Goal: Navigation & Orientation: Understand site structure

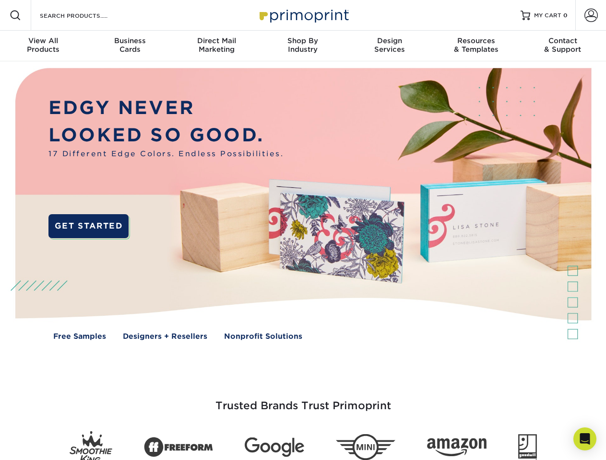
click at [303, 230] on img at bounding box center [302, 211] width 599 height 300
click at [15, 15] on span at bounding box center [16, 16] width 12 height 12
click at [590, 15] on span at bounding box center [590, 15] width 13 height 13
click at [43, 46] on div "View All Products" at bounding box center [43, 44] width 86 height 17
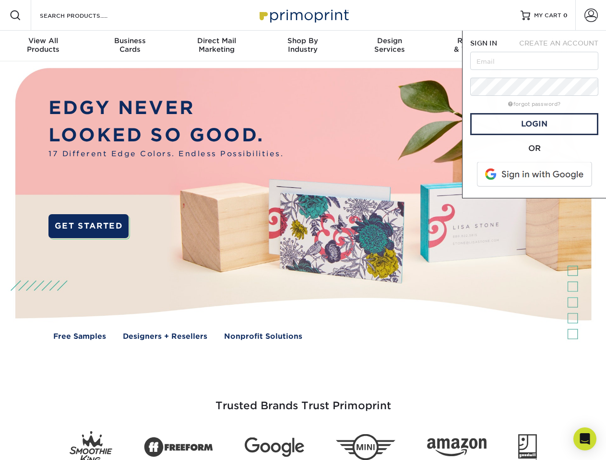
click at [129, 46] on div "Business Cards" at bounding box center [129, 44] width 86 height 17
click at [216, 46] on div "Direct Mail Marketing" at bounding box center [216, 44] width 86 height 17
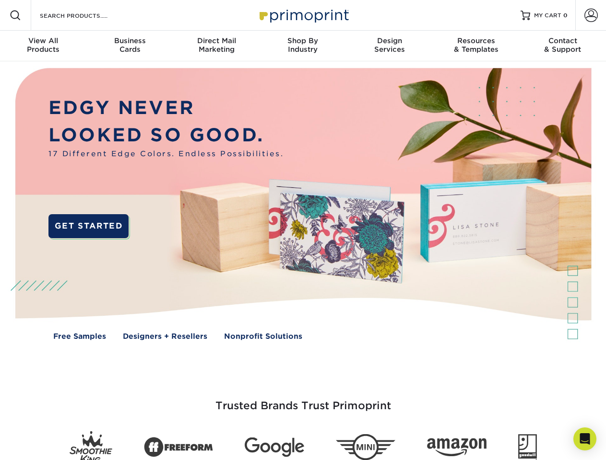
click at [303, 46] on div "Shop By Industry" at bounding box center [302, 44] width 86 height 17
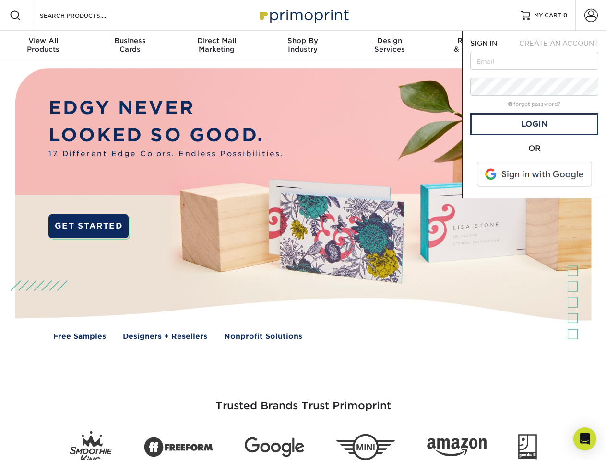
click at [389, 46] on div "Design Services" at bounding box center [389, 44] width 86 height 17
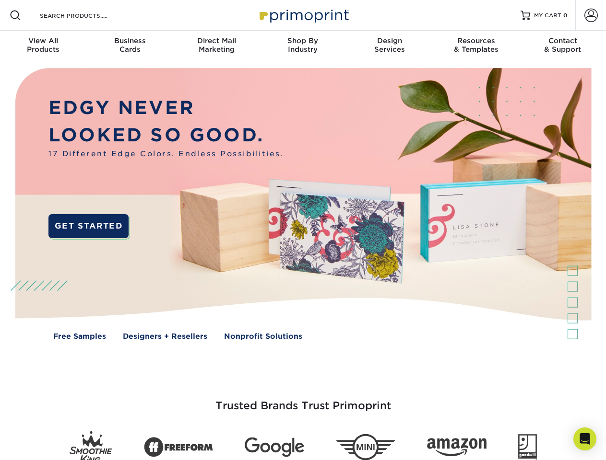
click at [476, 46] on span "SIGN IN" at bounding box center [483, 43] width 27 height 8
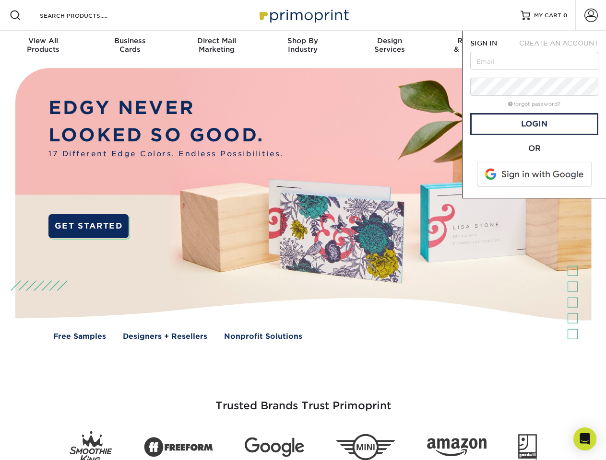
click at [562, 46] on div "Contact & Support" at bounding box center [562, 44] width 86 height 17
